Goal: Task Accomplishment & Management: Manage account settings

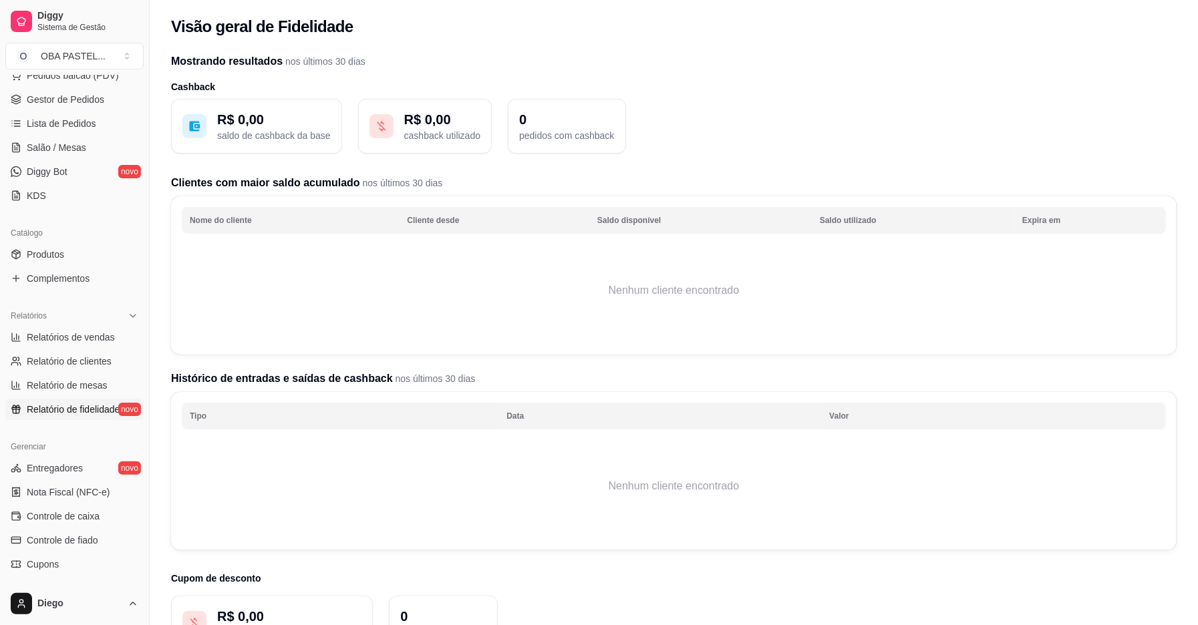
scroll to position [185, 0]
click at [55, 513] on span "Controle de caixa" at bounding box center [63, 514] width 73 height 13
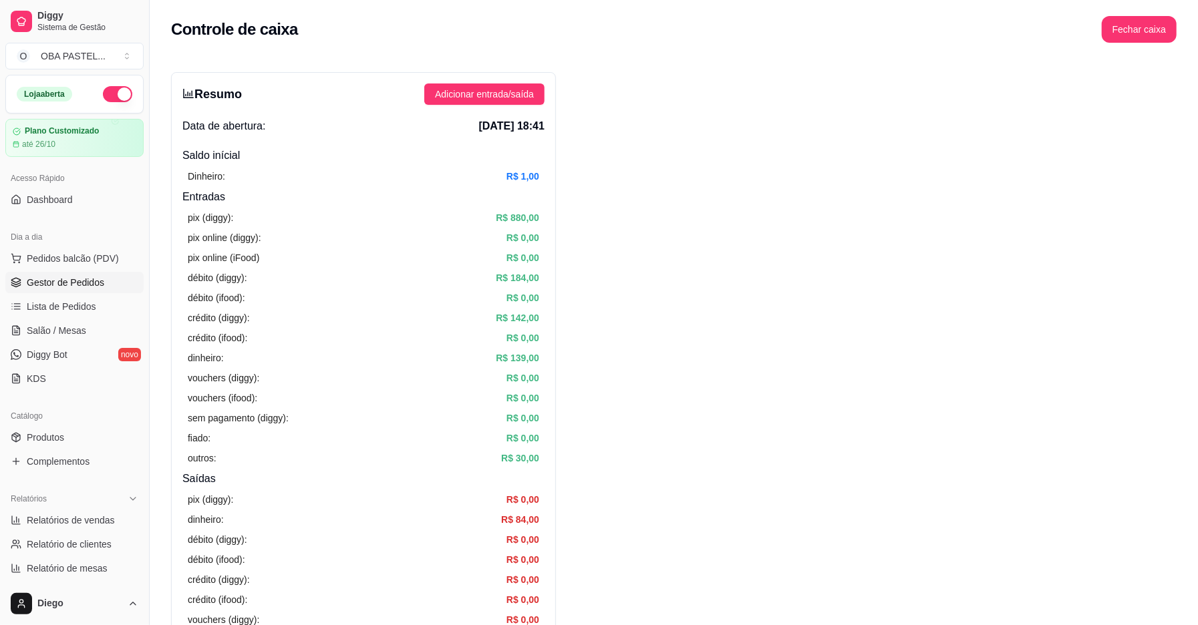
click at [108, 289] on link "Gestor de Pedidos" at bounding box center [74, 282] width 138 height 21
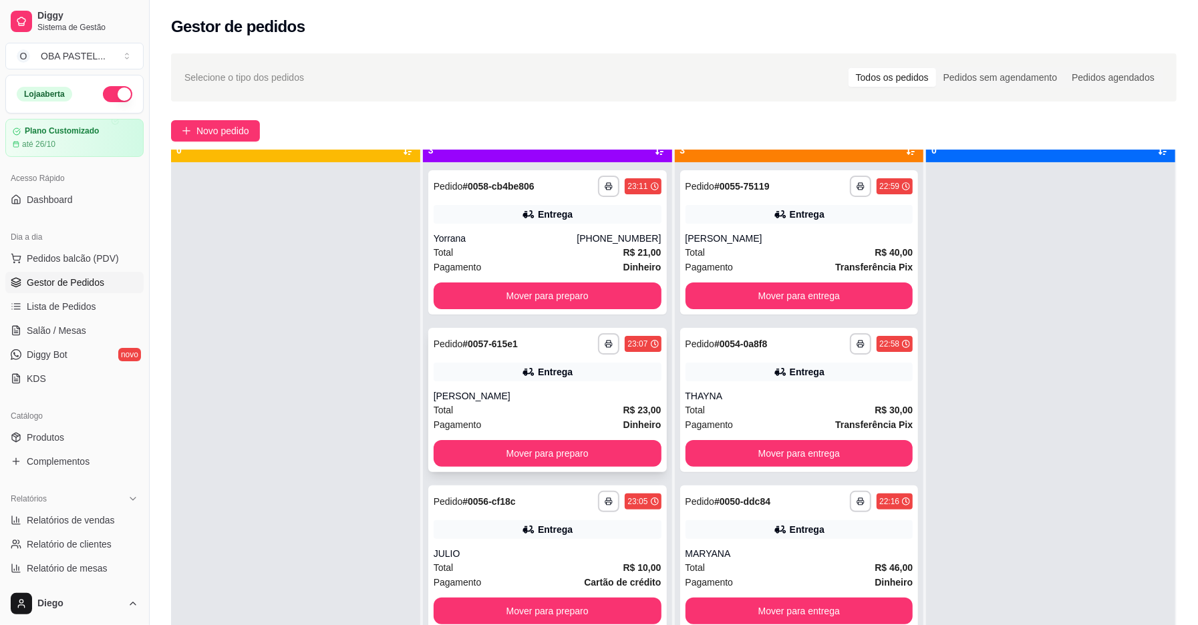
scroll to position [37, 0]
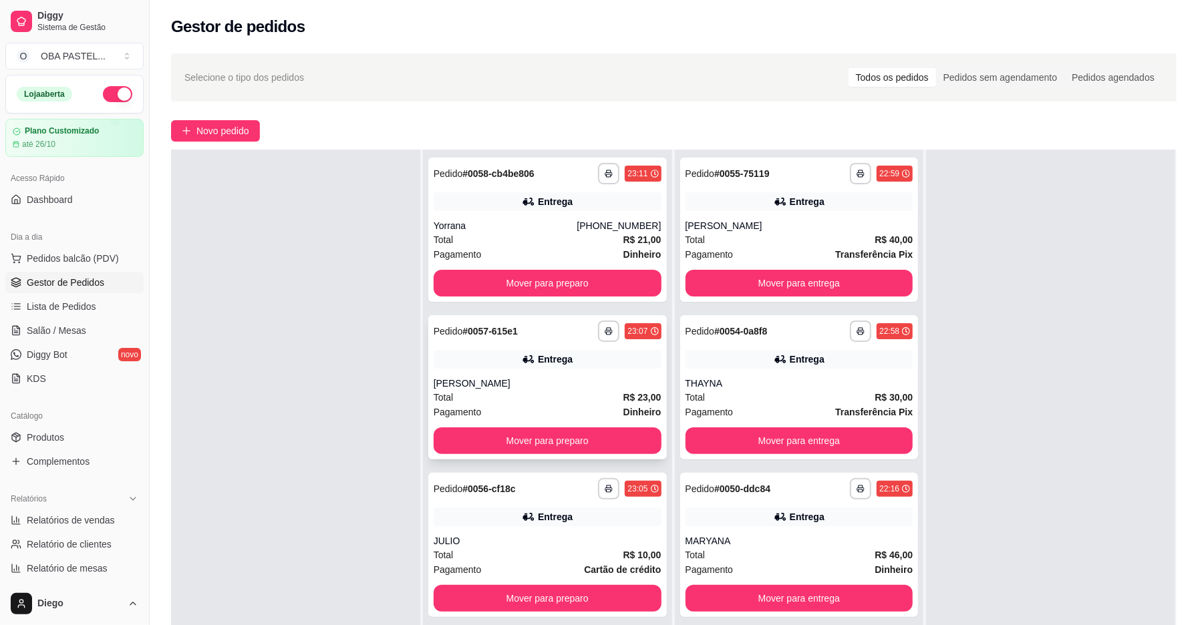
click at [538, 409] on div "Pagamento Dinheiro" at bounding box center [548, 412] width 228 height 15
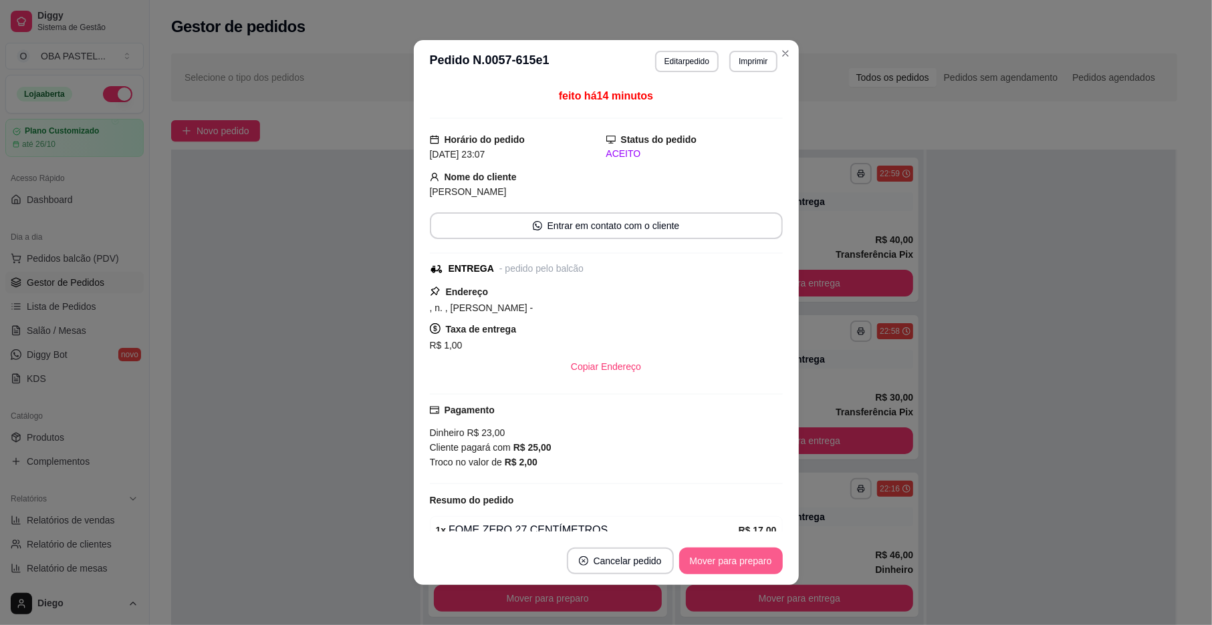
click at [744, 572] on button "Mover para preparo" at bounding box center [731, 561] width 104 height 27
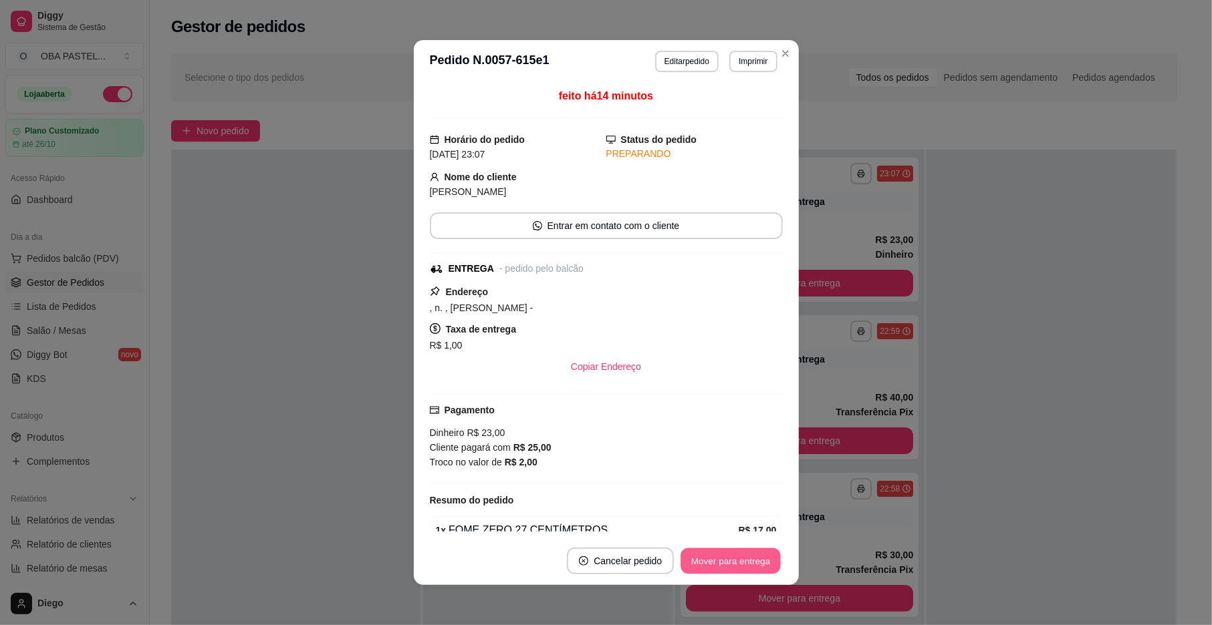
click at [738, 557] on button "Mover para entrega" at bounding box center [731, 562] width 100 height 26
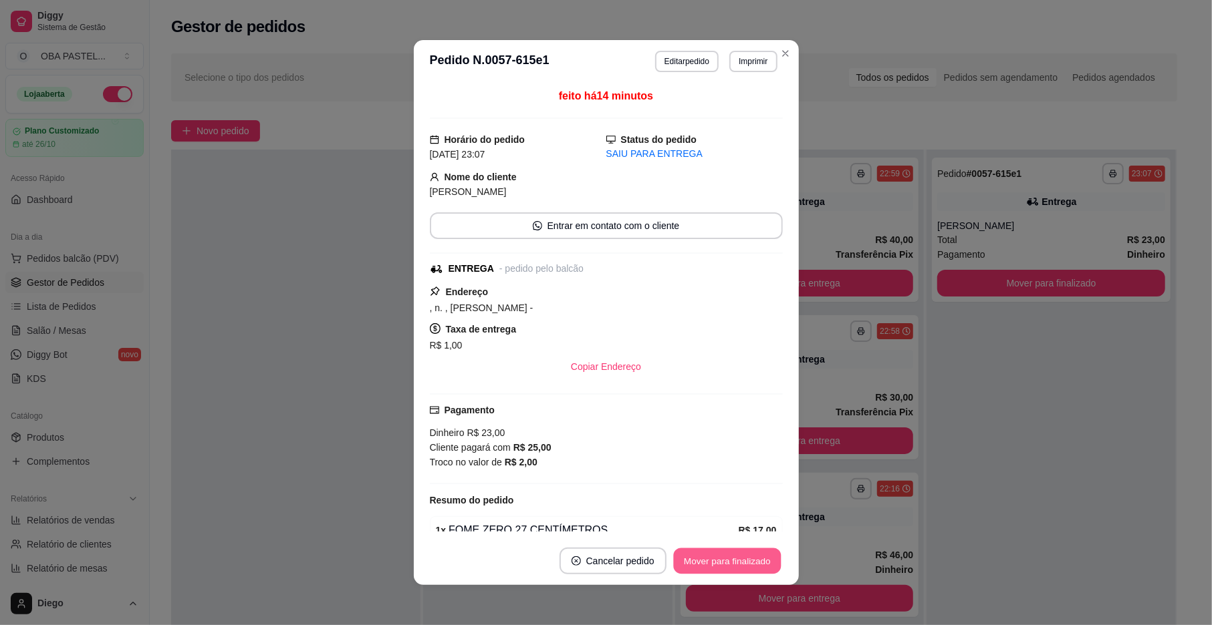
click at [738, 557] on button "Mover para finalizado" at bounding box center [727, 562] width 108 height 26
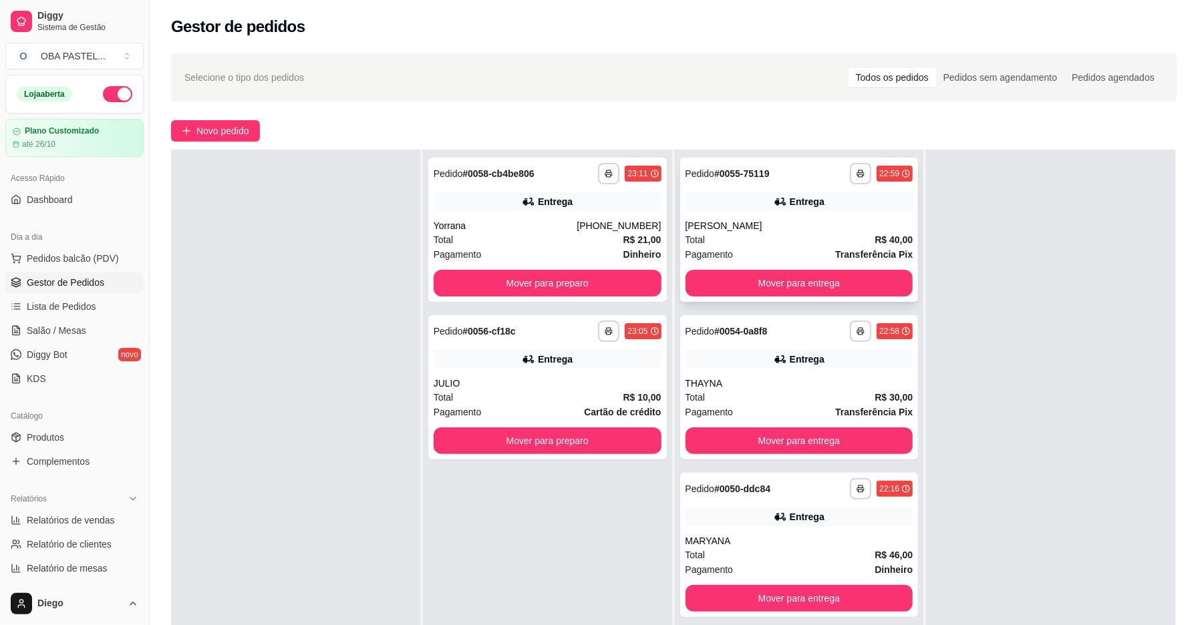
click at [859, 233] on div "Total R$ 40,00" at bounding box center [800, 240] width 228 height 15
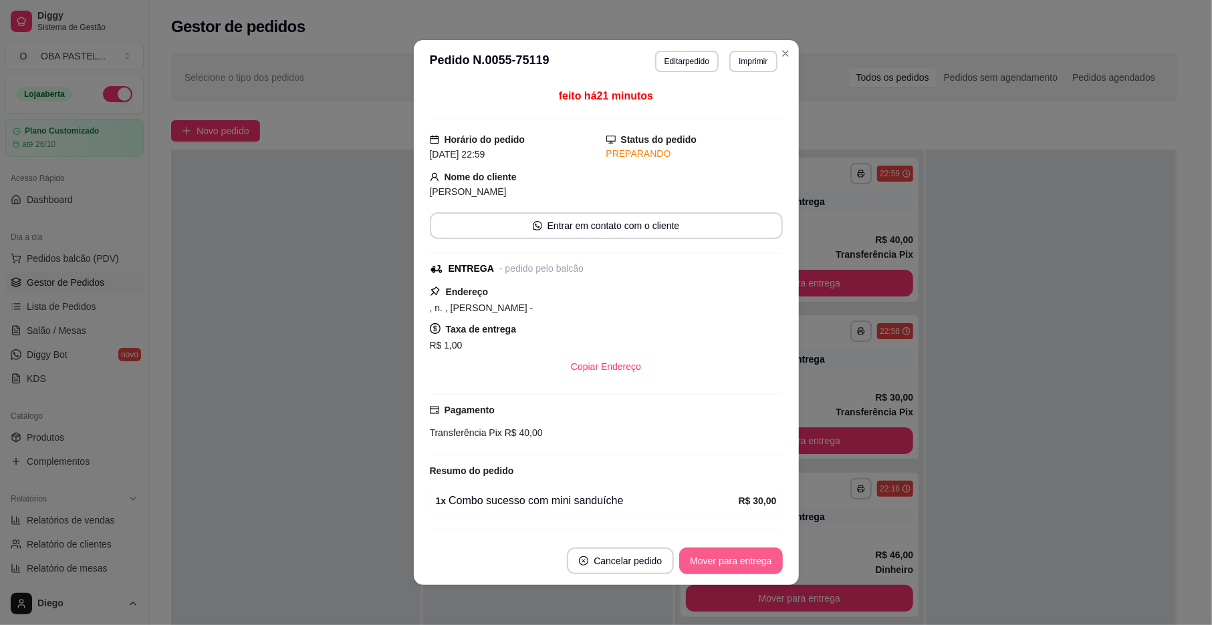
click at [760, 554] on button "Mover para entrega" at bounding box center [730, 561] width 103 height 27
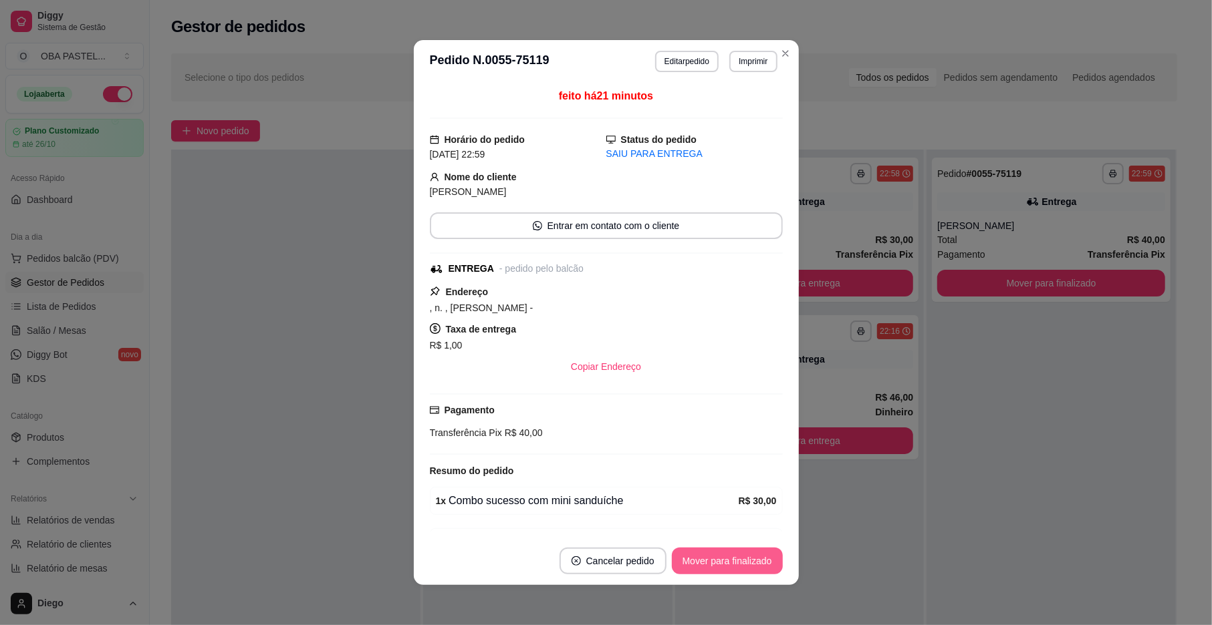
click at [760, 554] on button "Mover para finalizado" at bounding box center [727, 561] width 111 height 27
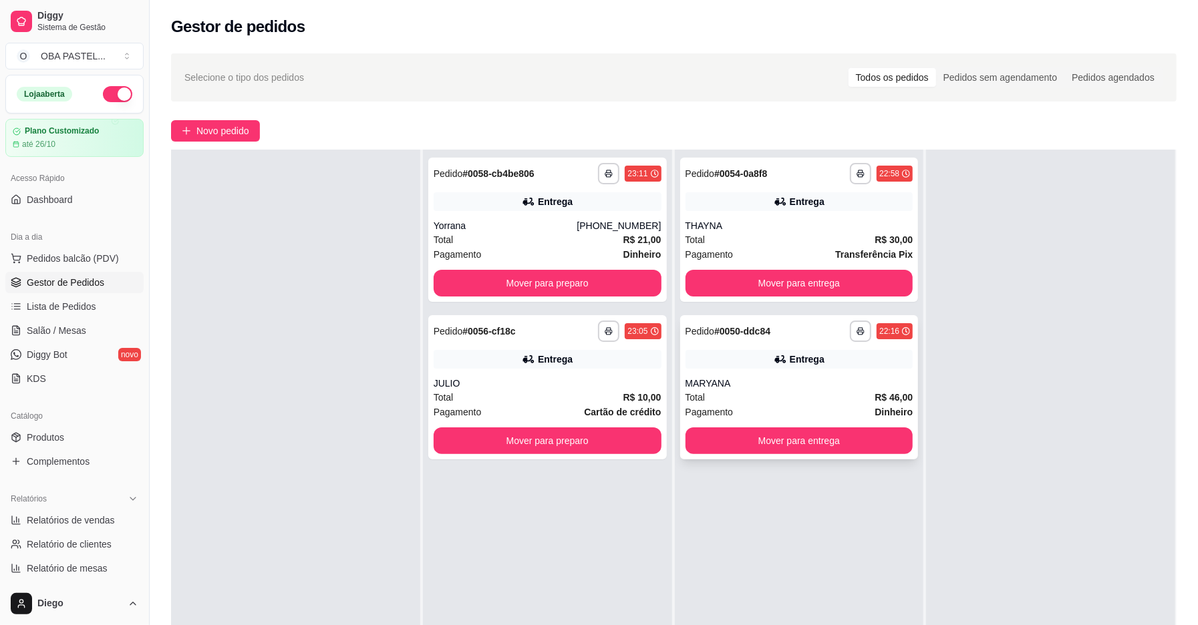
click at [782, 409] on div "Pagamento Dinheiro" at bounding box center [800, 412] width 228 height 15
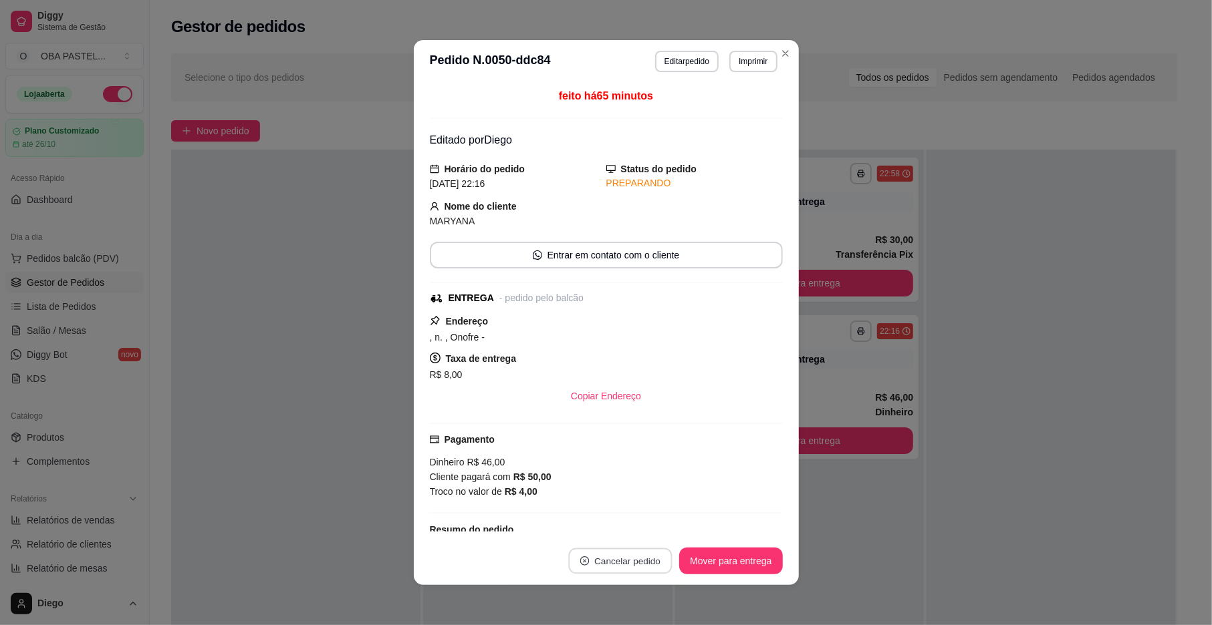
click at [651, 560] on button "Cancelar pedido" at bounding box center [621, 562] width 104 height 26
click at [652, 520] on button "Sim" at bounding box center [651, 528] width 53 height 27
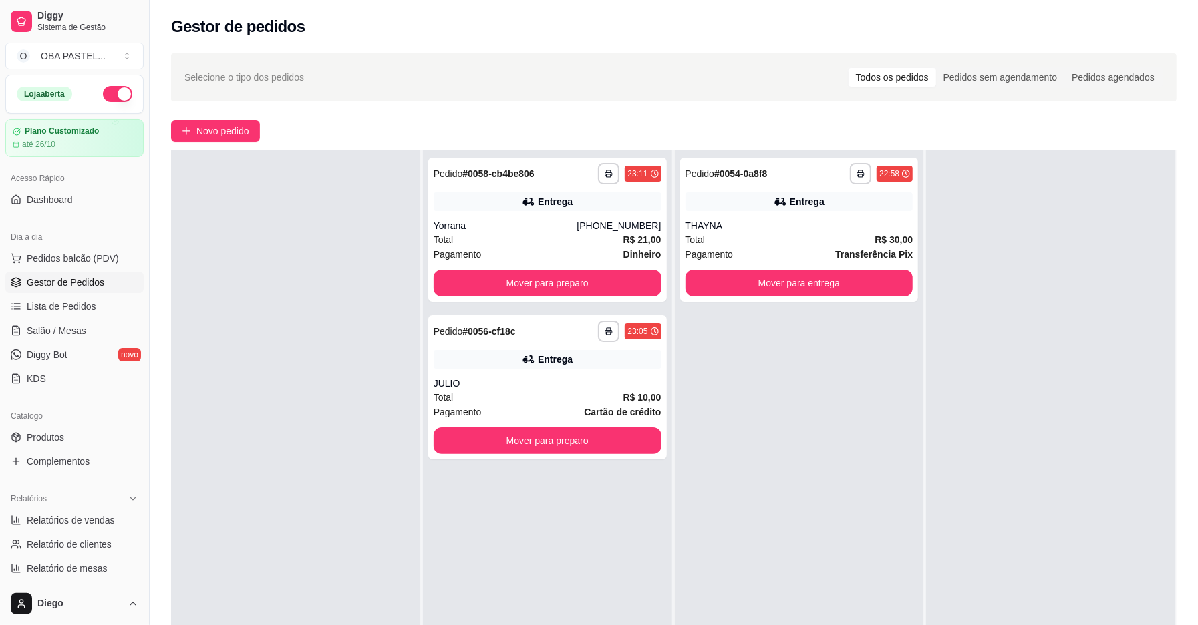
click at [223, 396] on div at bounding box center [295, 462] width 249 height 625
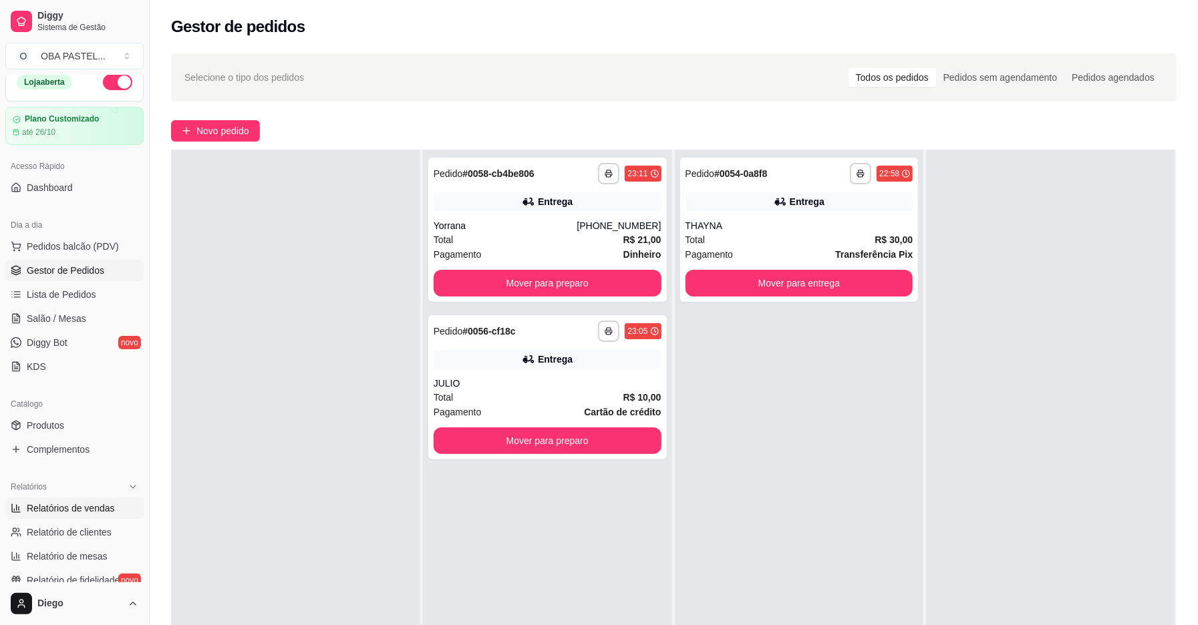
scroll to position [0, 0]
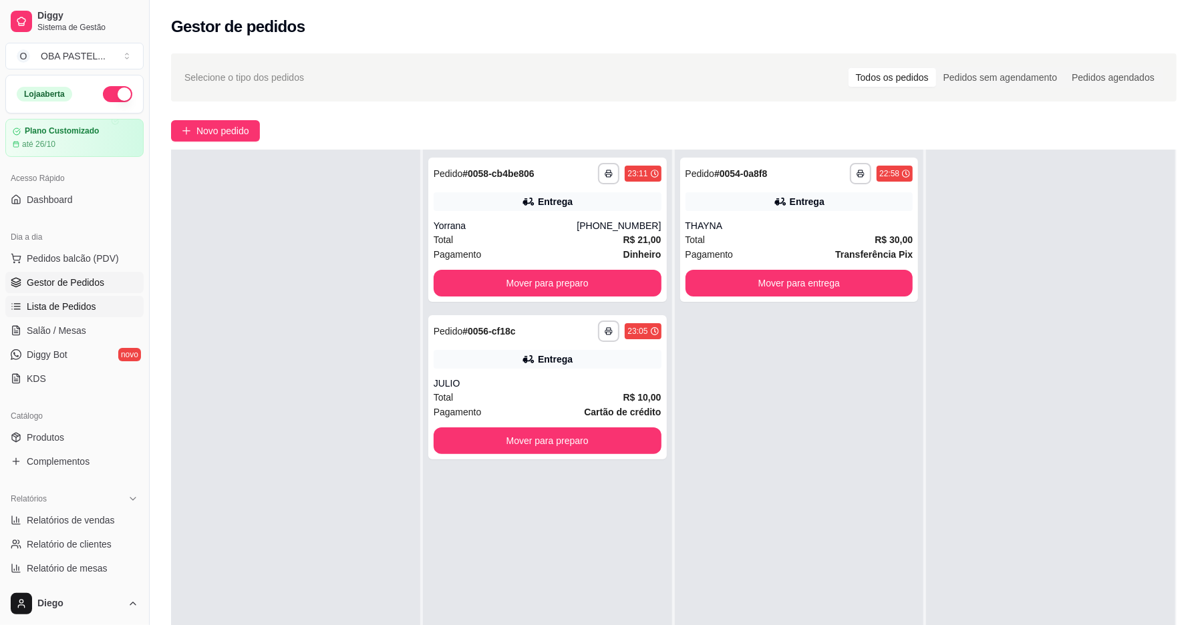
click at [84, 314] on link "Lista de Pedidos" at bounding box center [74, 306] width 138 height 21
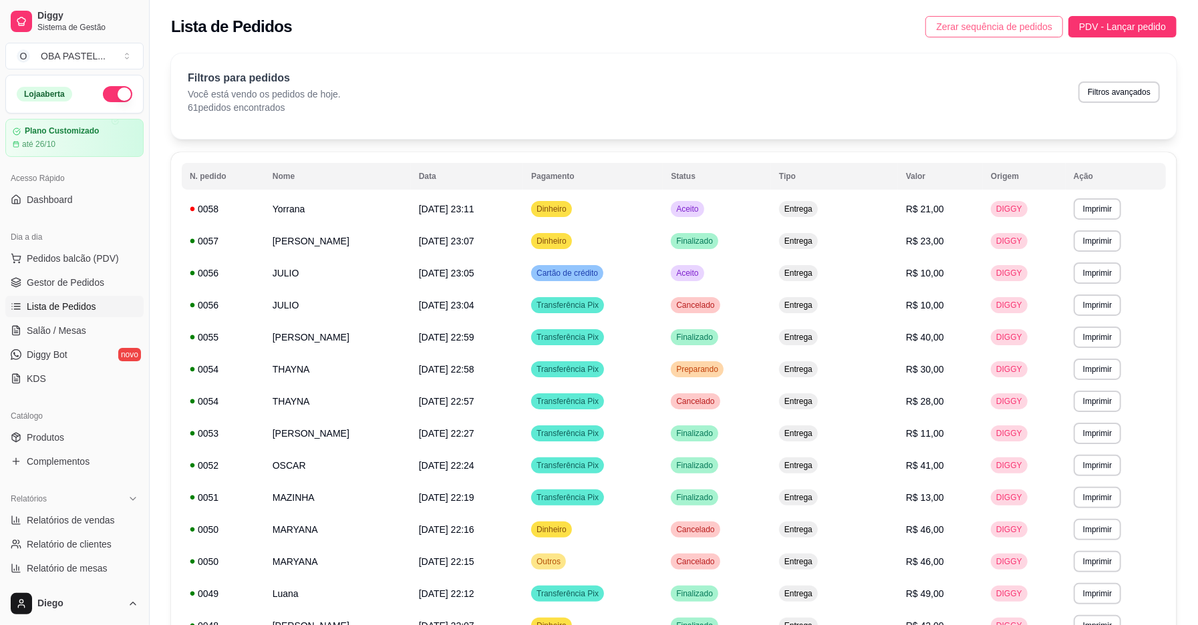
click at [1017, 33] on span "Zerar sequência de pedidos" at bounding box center [994, 26] width 116 height 15
click at [88, 287] on span "Gestor de Pedidos" at bounding box center [66, 282] width 78 height 13
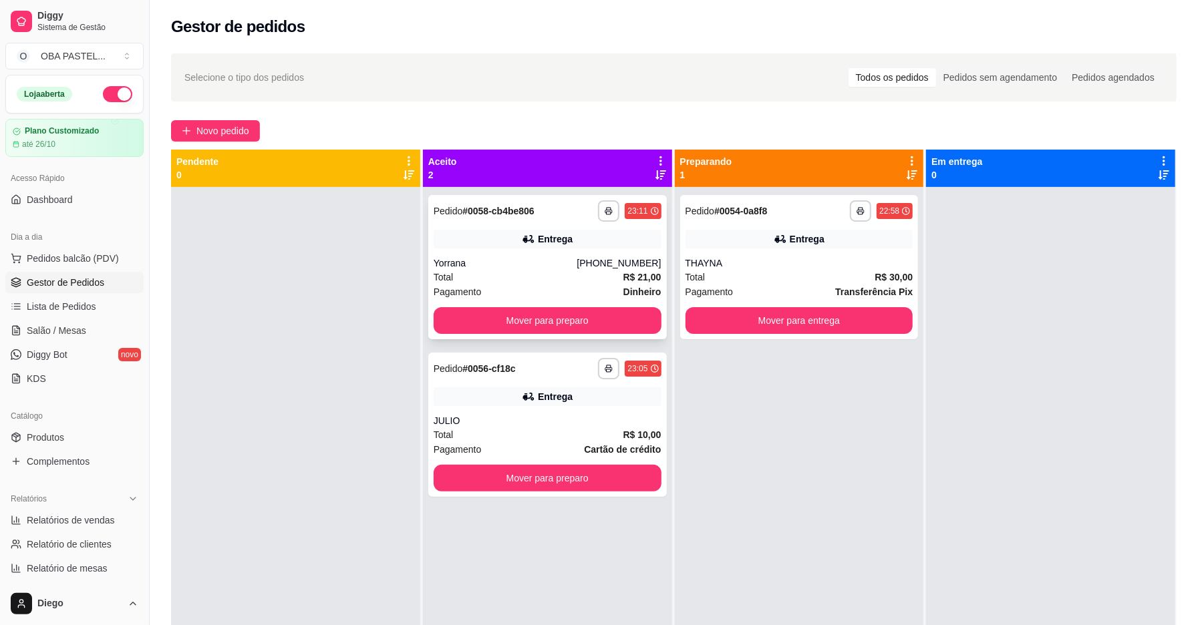
click at [474, 273] on div "Total R$ 21,00" at bounding box center [548, 277] width 228 height 15
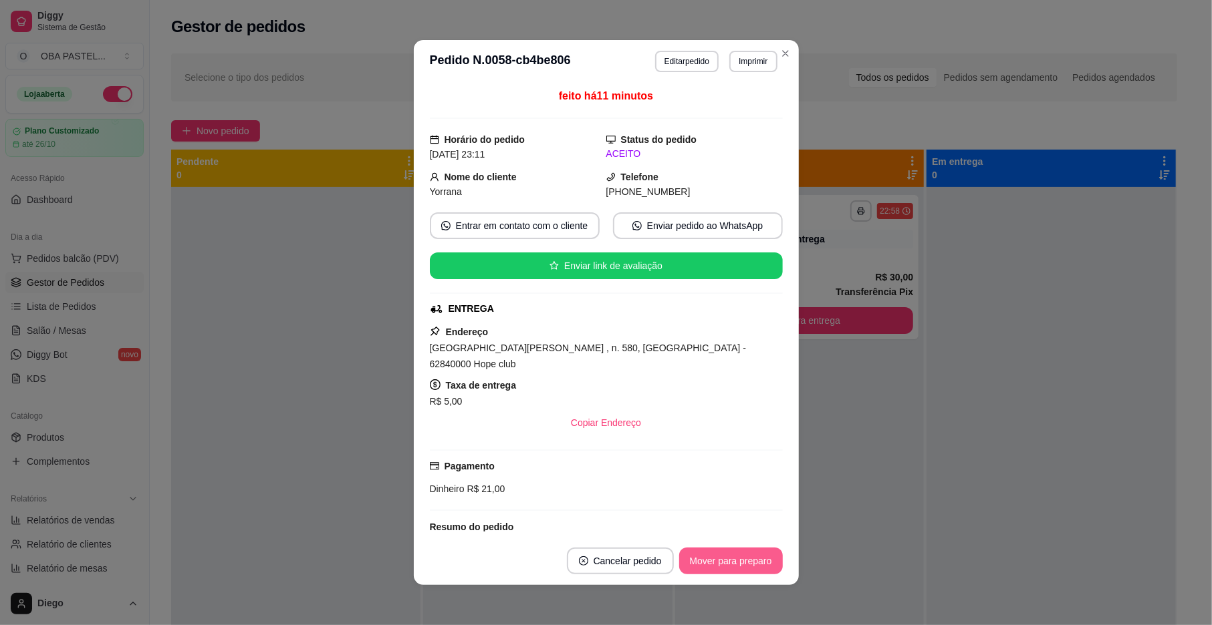
click at [688, 559] on button "Mover para preparo" at bounding box center [731, 561] width 104 height 27
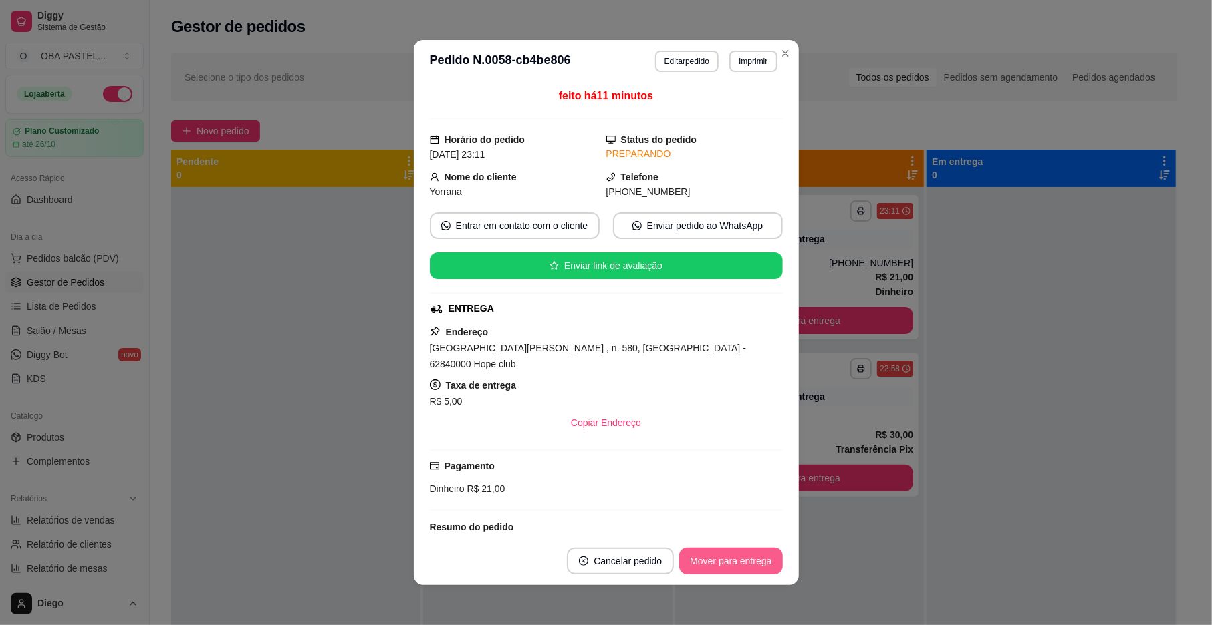
click at [691, 559] on button "Mover para entrega" at bounding box center [730, 561] width 103 height 27
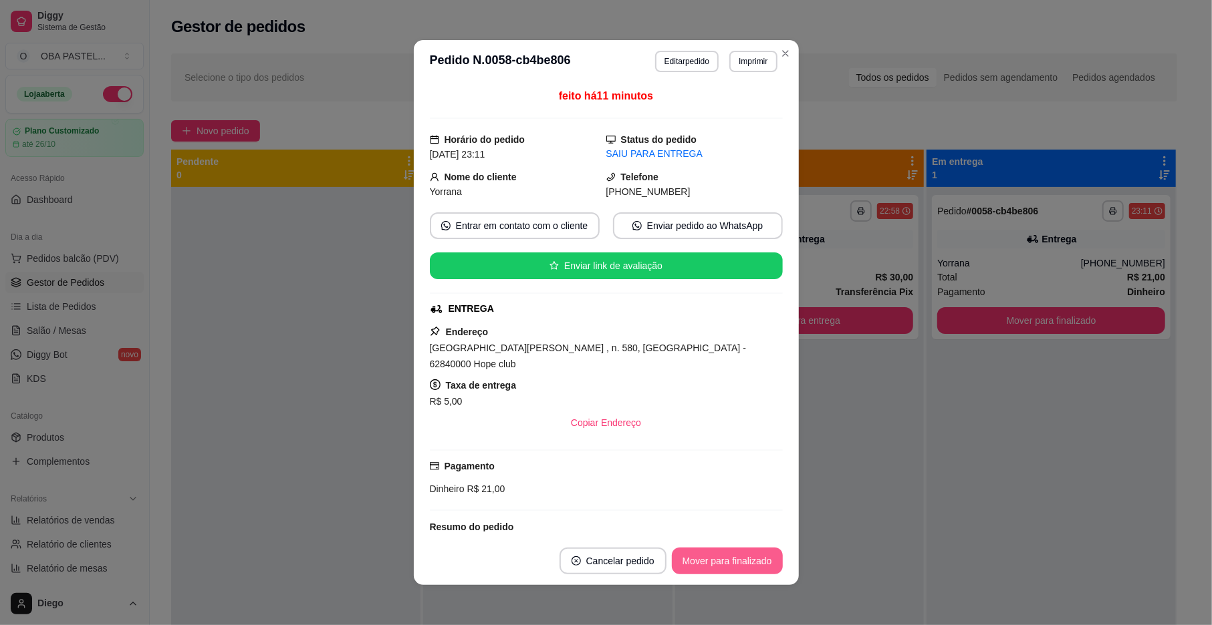
click at [691, 559] on button "Mover para finalizado" at bounding box center [727, 561] width 111 height 27
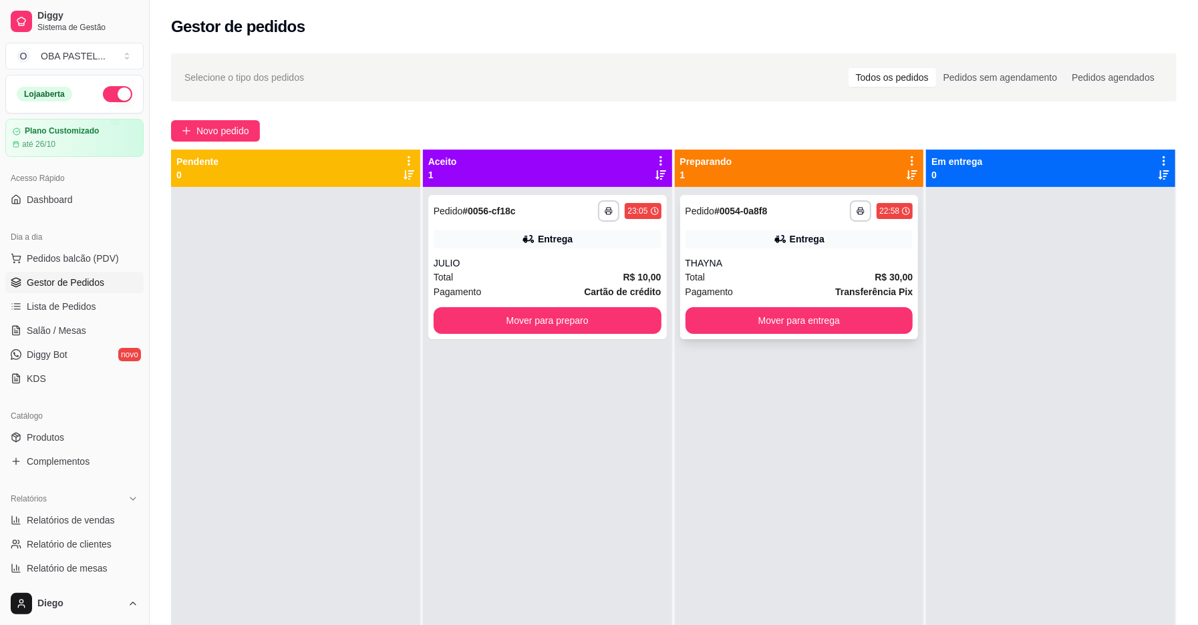
click at [736, 259] on div "THAYNA" at bounding box center [800, 263] width 228 height 13
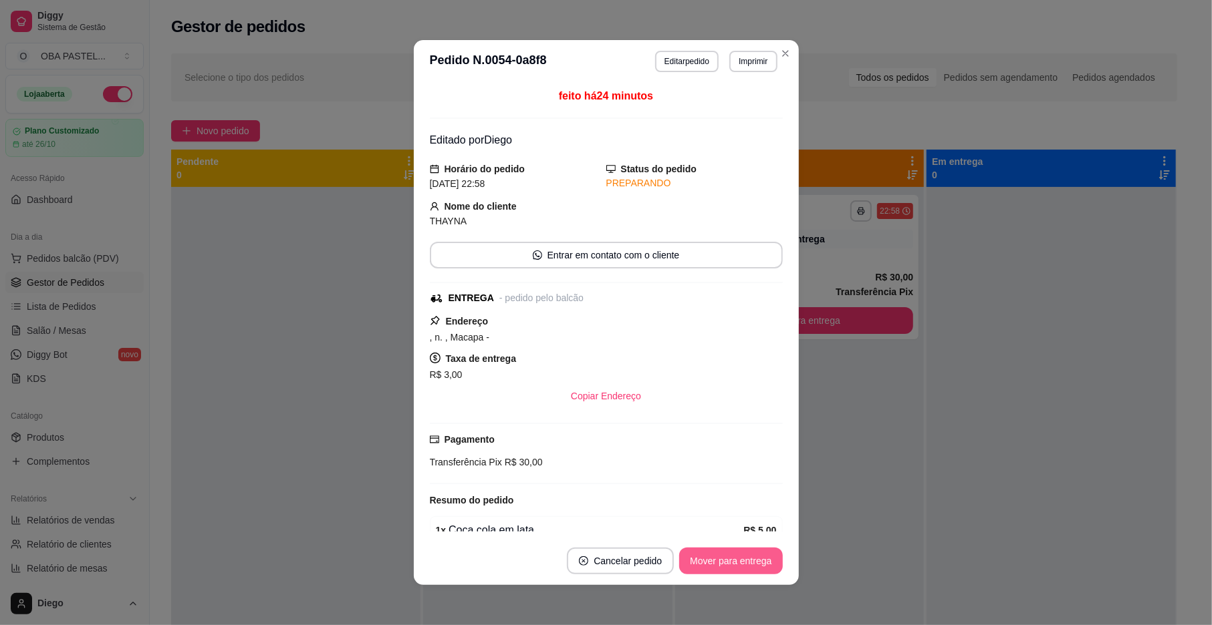
click at [738, 560] on button "Mover para entrega" at bounding box center [730, 561] width 103 height 27
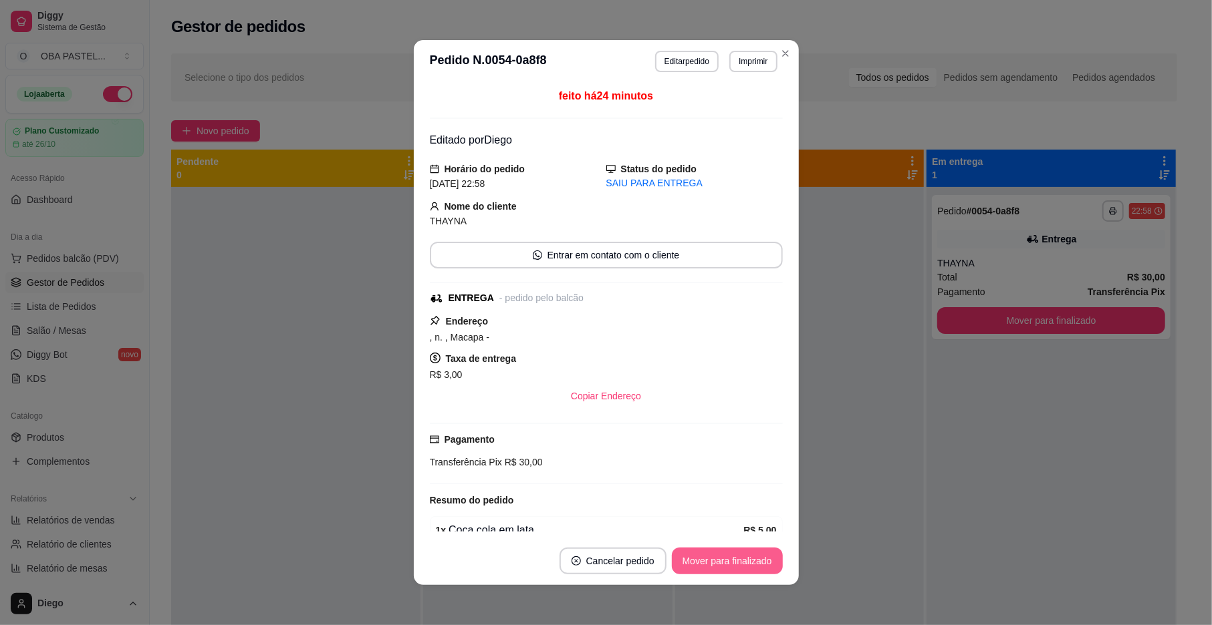
click at [738, 560] on button "Mover para finalizado" at bounding box center [727, 561] width 111 height 27
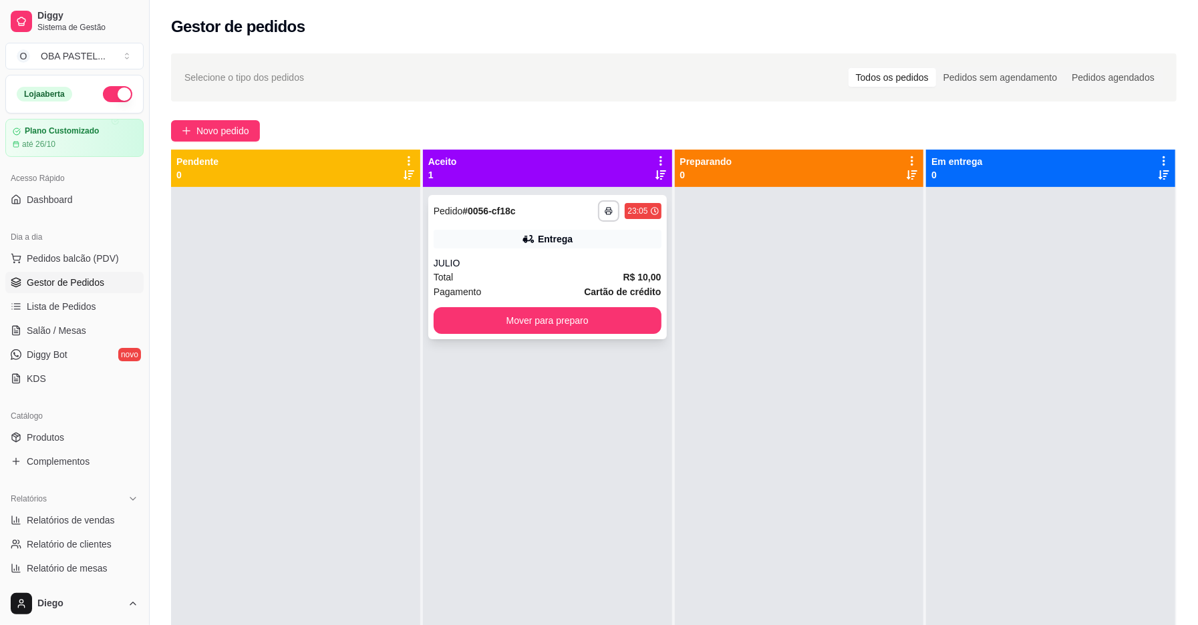
click at [506, 271] on div "Total R$ 10,00" at bounding box center [548, 277] width 228 height 15
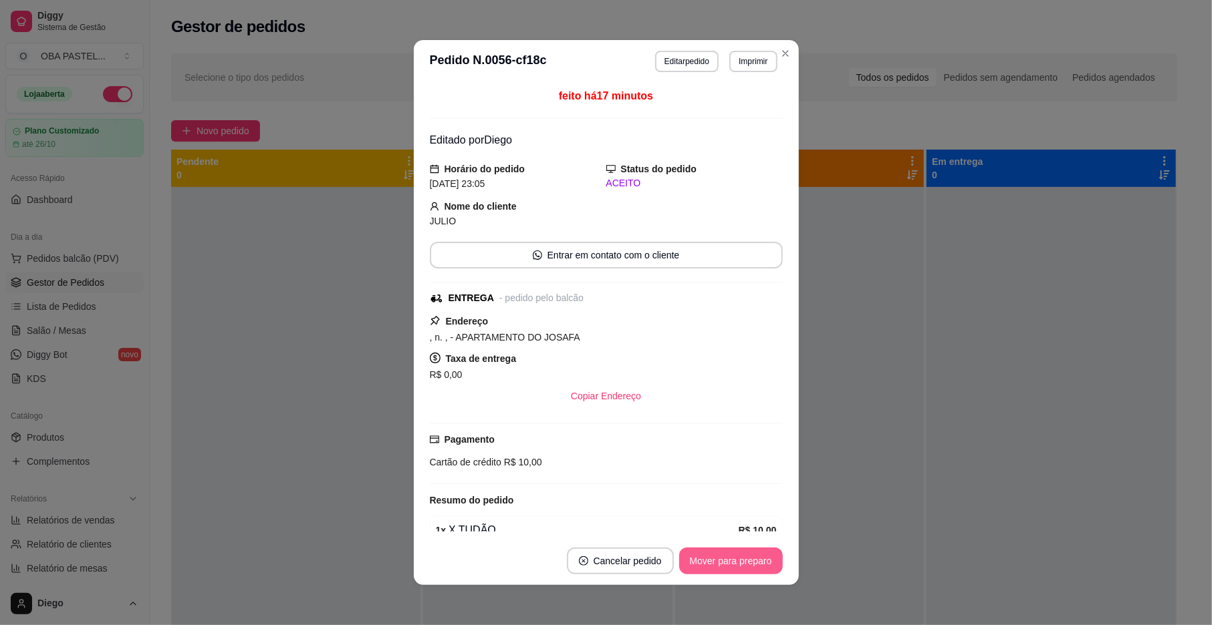
click at [746, 559] on button "Mover para preparo" at bounding box center [731, 561] width 104 height 27
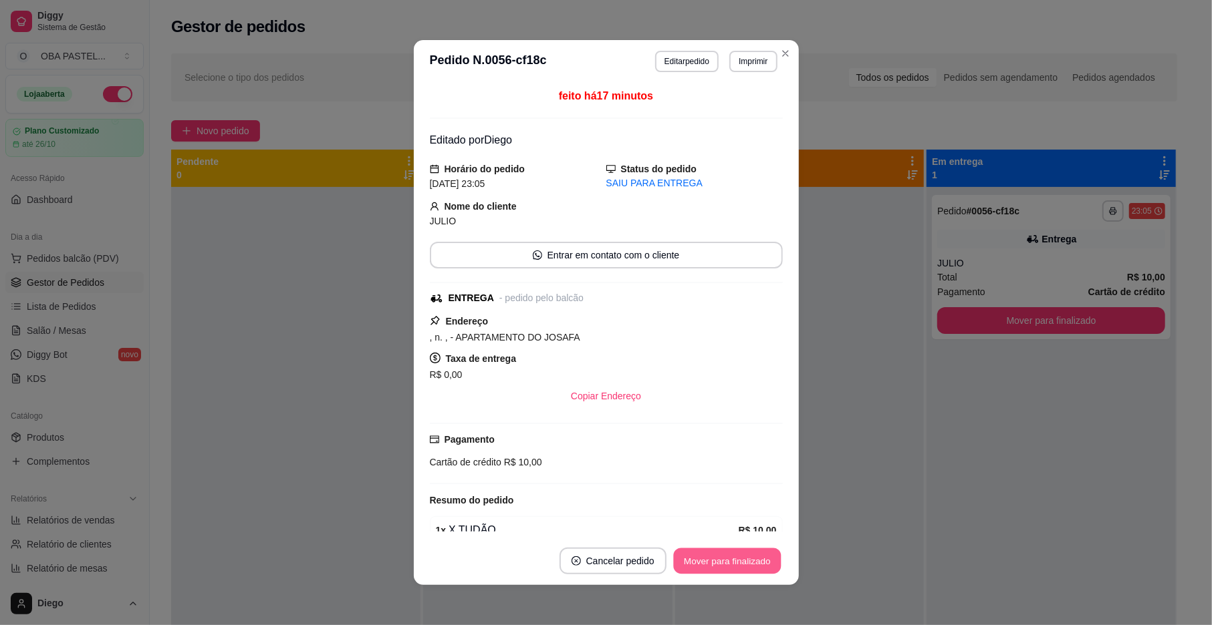
click at [746, 561] on button "Mover para finalizado" at bounding box center [727, 562] width 108 height 26
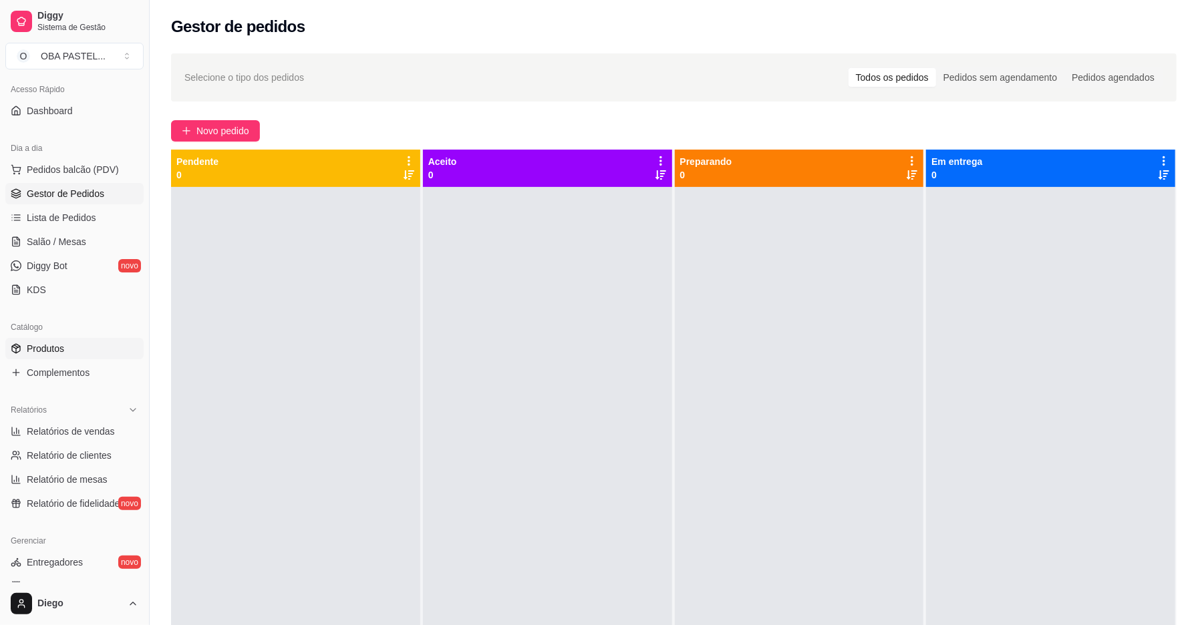
scroll to position [337, 0]
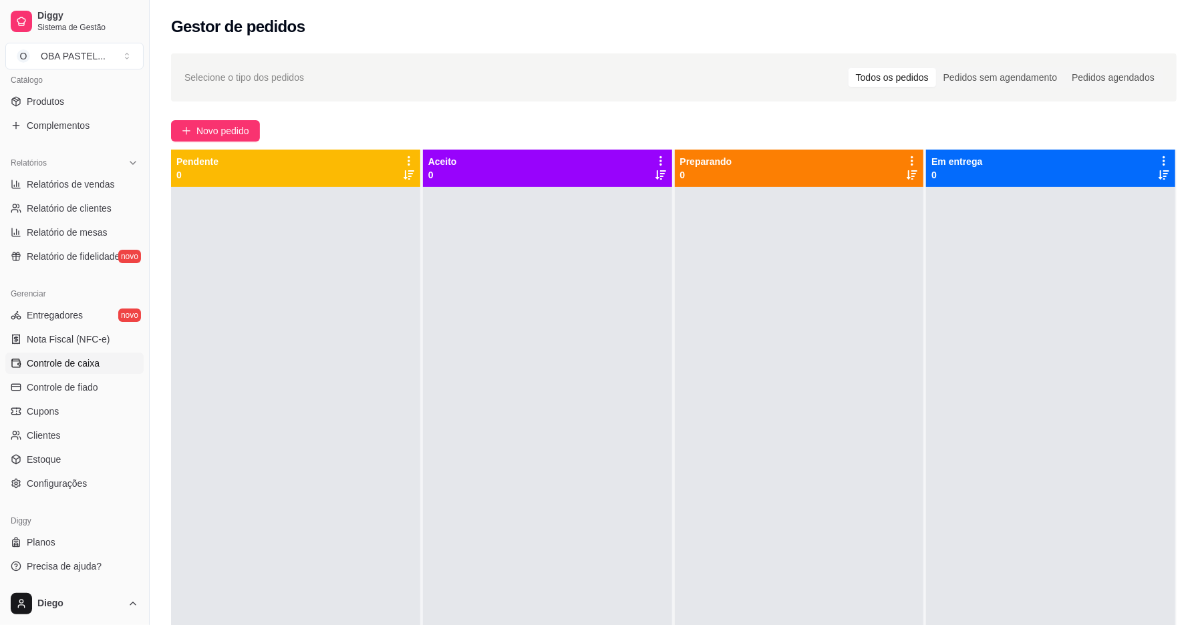
drag, startPoint x: 76, startPoint y: 356, endPoint x: 110, endPoint y: 364, distance: 35.0
click at [78, 357] on span "Controle de caixa" at bounding box center [63, 363] width 73 height 13
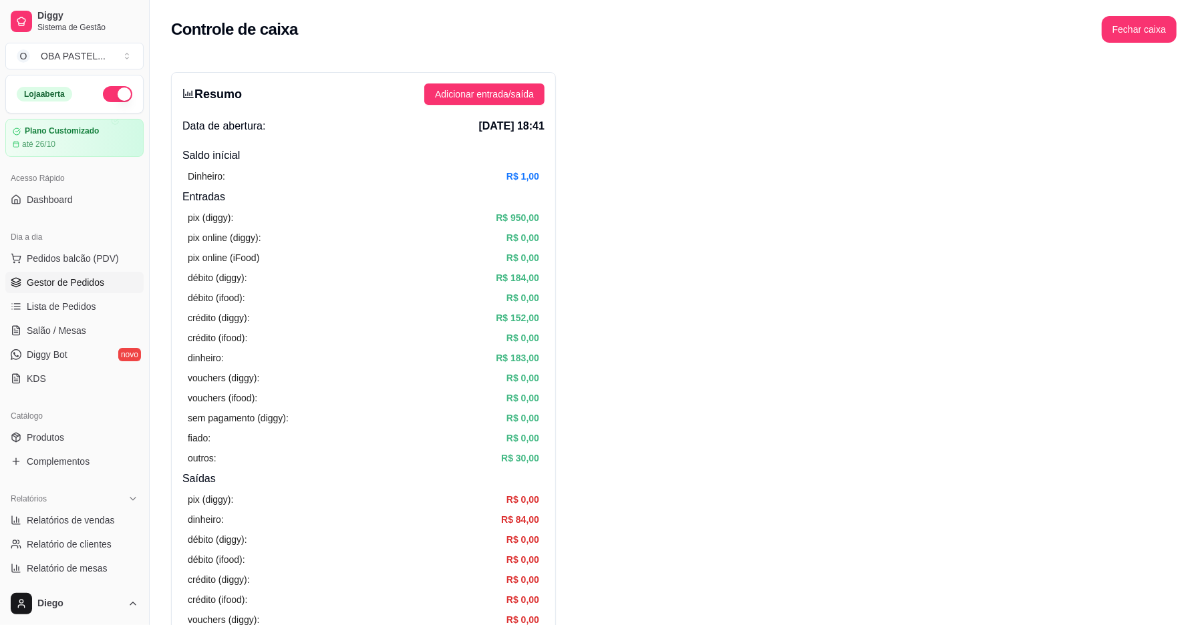
click at [65, 286] on span "Gestor de Pedidos" at bounding box center [66, 282] width 78 height 13
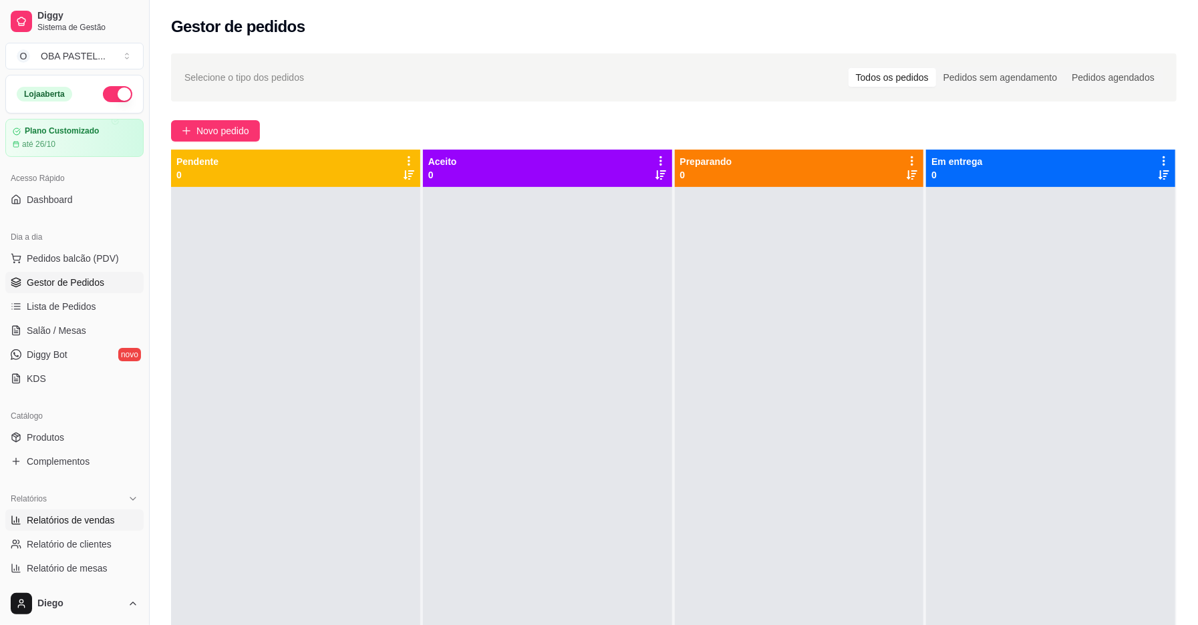
click at [65, 525] on span "Relatórios de vendas" at bounding box center [71, 520] width 88 height 13
select select "ALL"
select select "0"
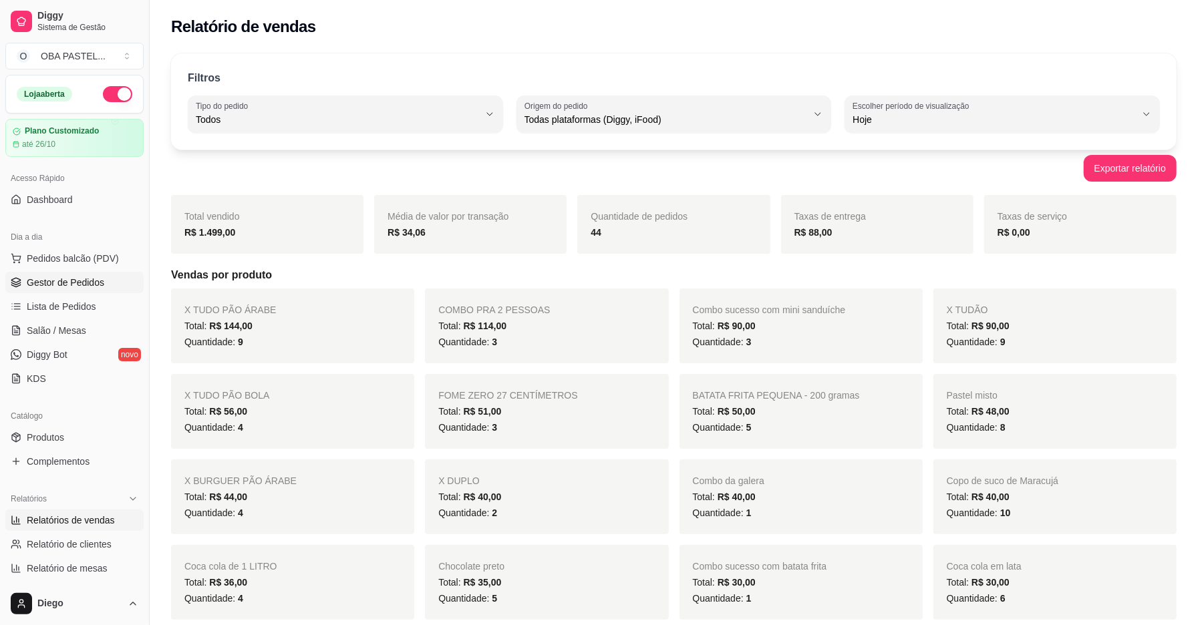
click at [103, 287] on link "Gestor de Pedidos" at bounding box center [74, 282] width 138 height 21
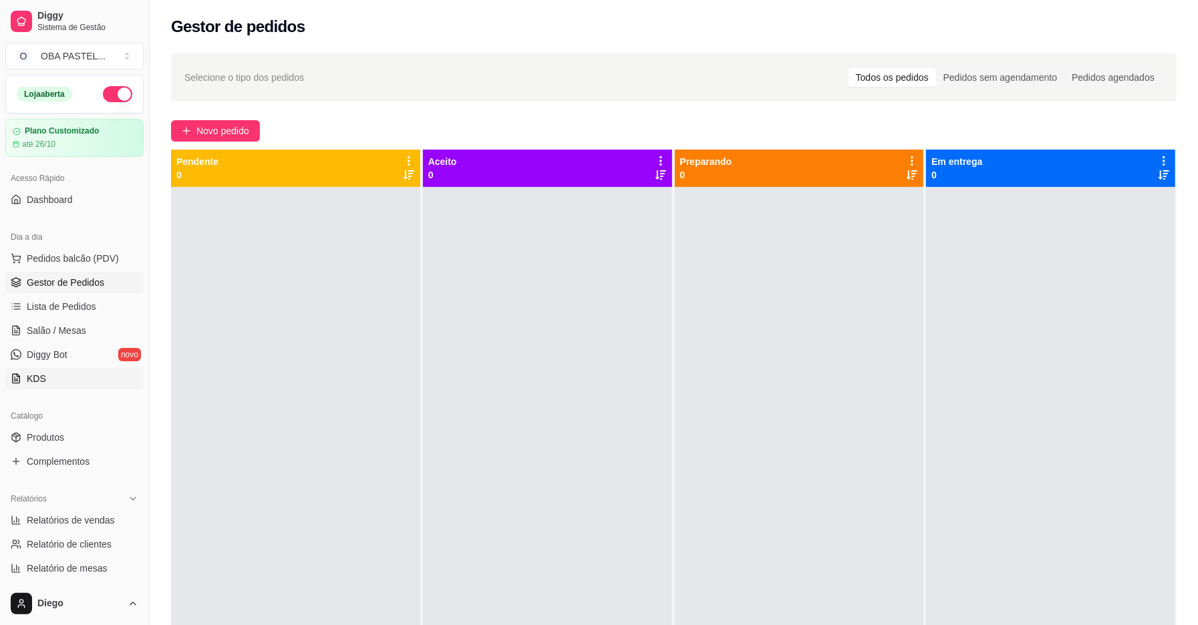
scroll to position [337, 0]
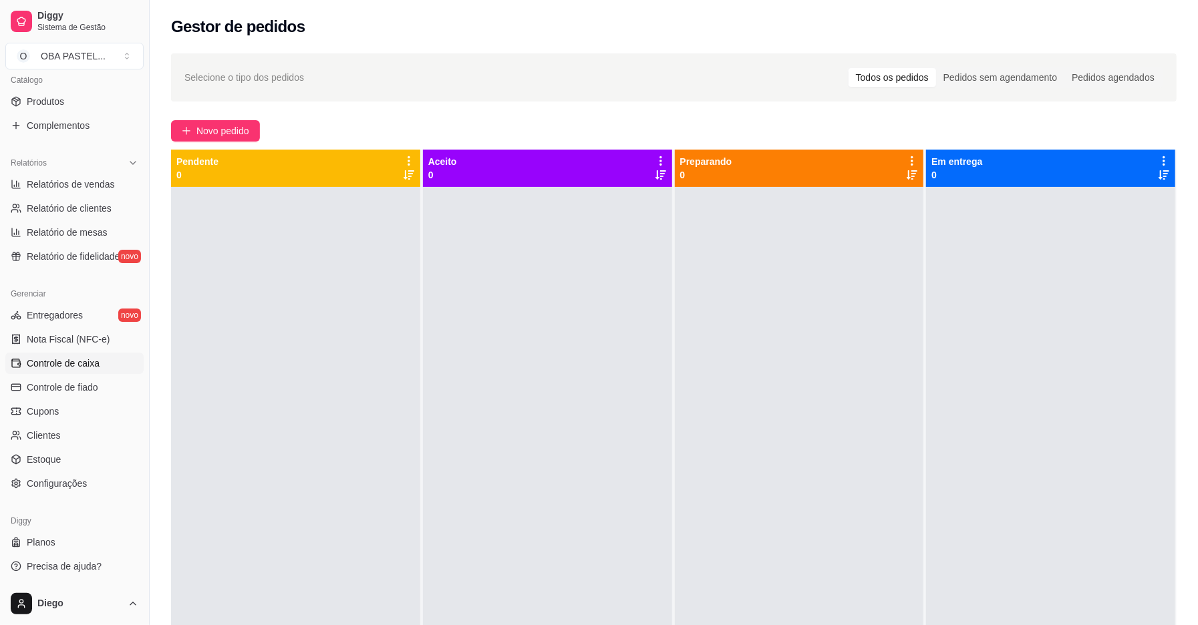
click at [92, 373] on link "Controle de caixa" at bounding box center [74, 363] width 138 height 21
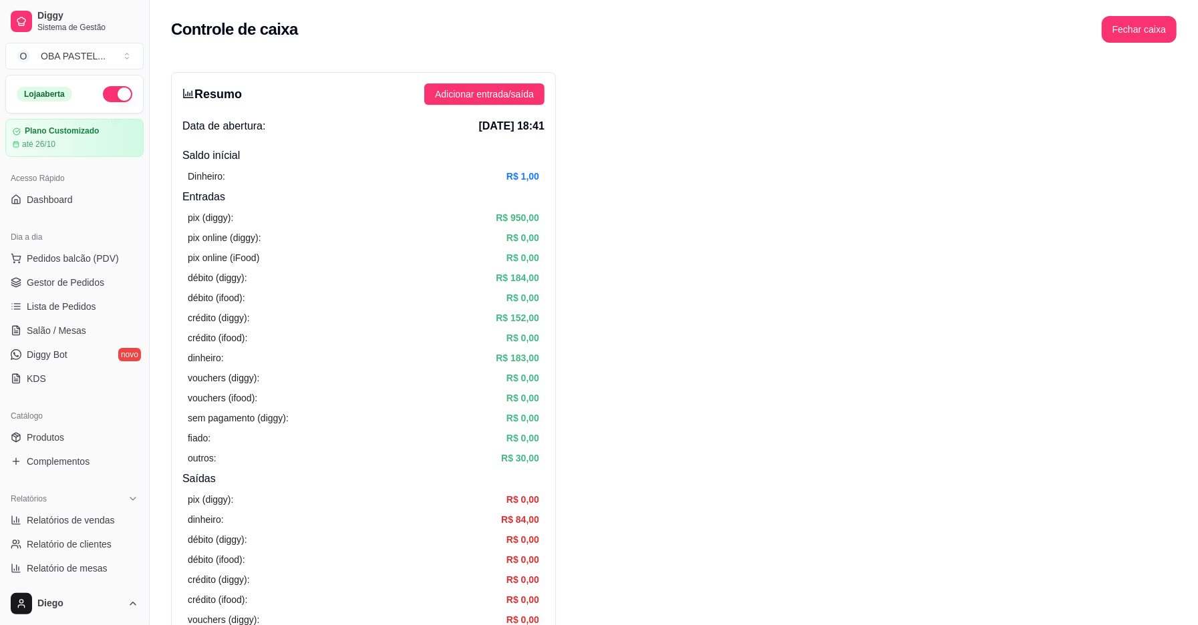
click at [1128, 7] on div "Controle de caixa Fechar caixa" at bounding box center [674, 25] width 1048 height 51
click at [1127, 24] on button "Fechar caixa" at bounding box center [1139, 29] width 75 height 27
click at [1172, 112] on span "Sim" at bounding box center [1177, 119] width 16 height 15
